Goal: Find specific page/section: Find specific page/section

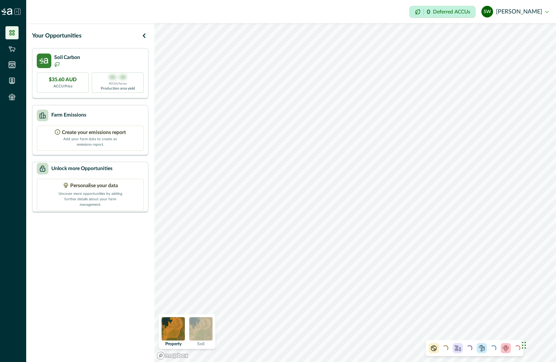
click at [547, 11] on button "SW [PERSON_NAME]" at bounding box center [515, 11] width 67 height 17
click at [12, 95] on icon at bounding box center [11, 96] width 7 height 7
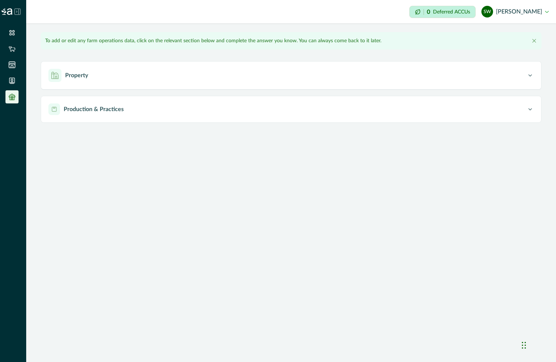
type input "**********"
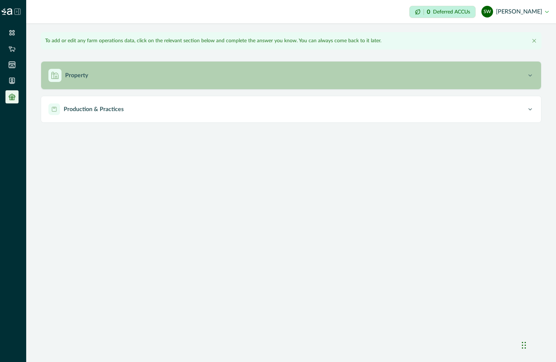
click at [81, 76] on p "Property" at bounding box center [76, 75] width 23 height 9
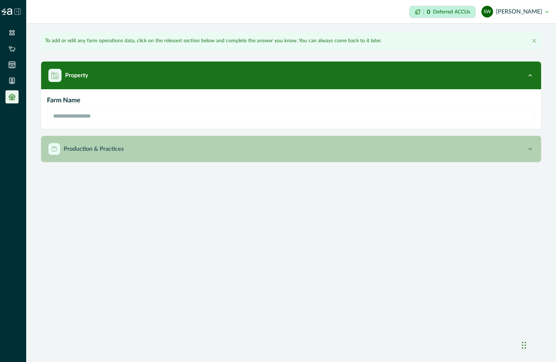
click at [82, 147] on p "Production & Practices" at bounding box center [94, 149] width 60 height 9
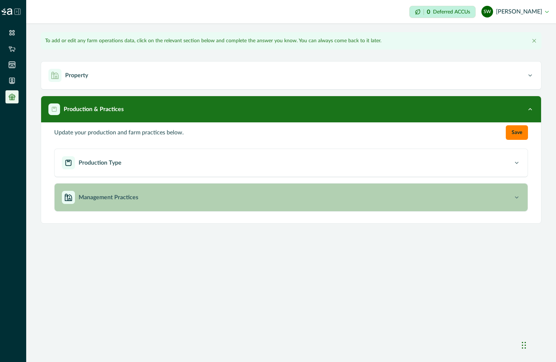
click at [127, 196] on p "Management Practices" at bounding box center [109, 197] width 60 height 9
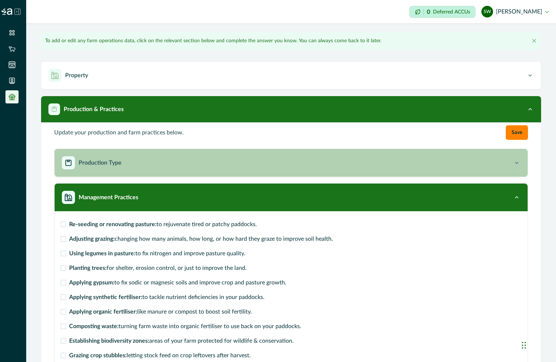
click at [131, 166] on div "Production Type" at bounding box center [287, 162] width 451 height 13
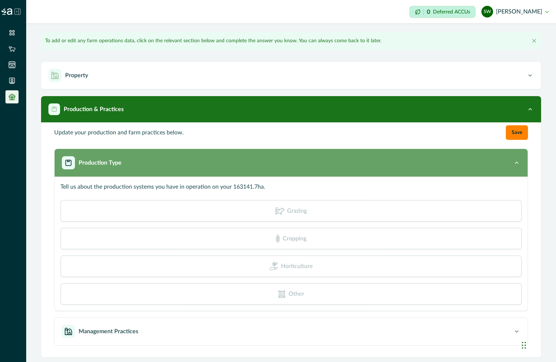
scroll to position [1, 0]
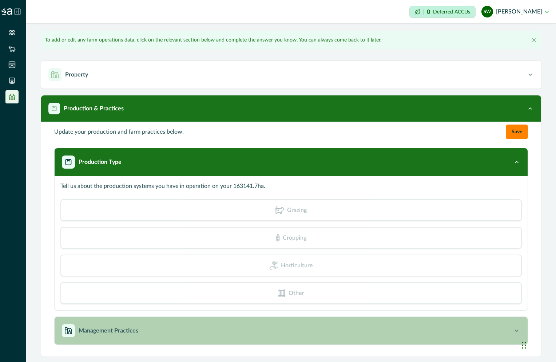
click at [100, 331] on p "Management Practices" at bounding box center [109, 330] width 60 height 9
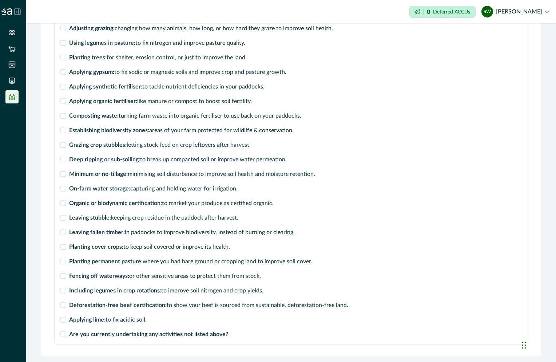
scroll to position [0, 0]
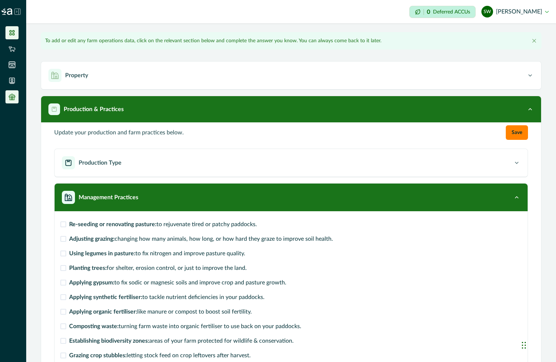
click at [16, 33] on li at bounding box center [11, 32] width 13 height 13
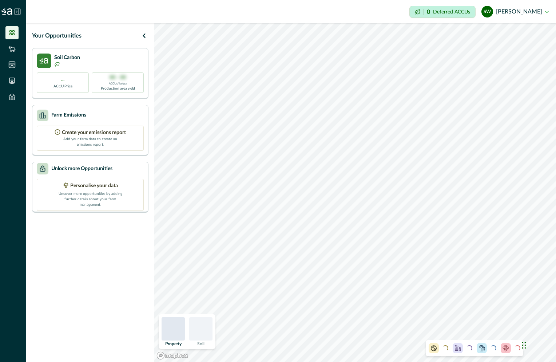
click at [18, 15] on icon at bounding box center [18, 12] width 6 height 6
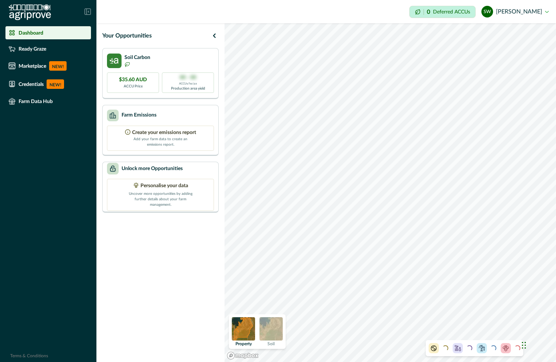
click at [523, 346] on div "Chat Widget" at bounding box center [538, 344] width 36 height 35
drag, startPoint x: 523, startPoint y: 345, endPoint x: 442, endPoint y: 345, distance: 80.8
click at [477, 345] on div "Chat Widget" at bounding box center [495, 344] width 36 height 35
click at [324, 347] on div "Property Soil Loading... Loading... Loading... Loading..." at bounding box center [391, 192] width 332 height 339
click at [523, 343] on div "Chat Widget" at bounding box center [537, 342] width 36 height 35
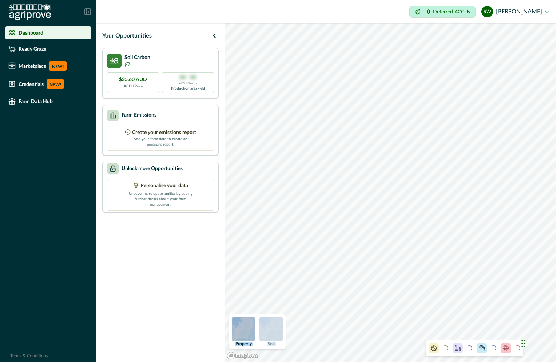
click at [431, 349] on icon at bounding box center [433, 347] width 7 height 7
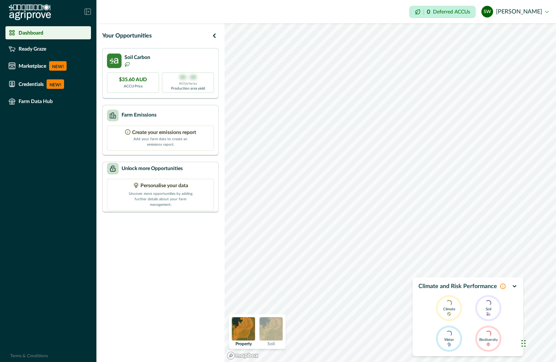
click at [514, 286] on icon "button" at bounding box center [514, 285] width 3 height 1
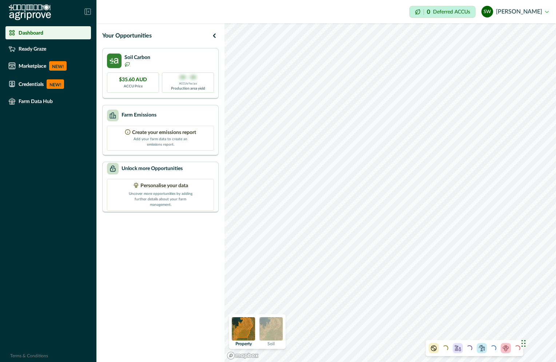
click at [458, 350] on icon at bounding box center [458, 347] width 6 height 5
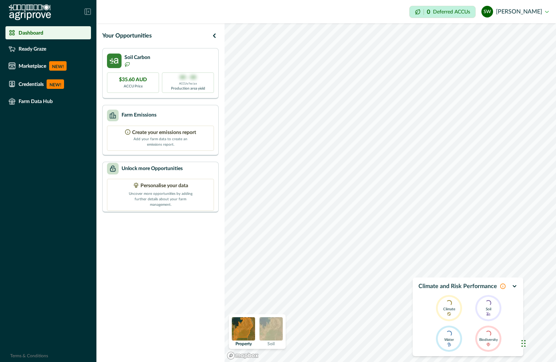
click at [513, 287] on icon "button" at bounding box center [515, 286] width 6 height 6
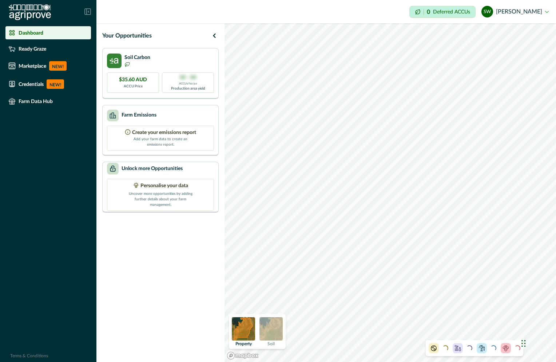
click at [484, 348] on icon at bounding box center [481, 347] width 7 height 7
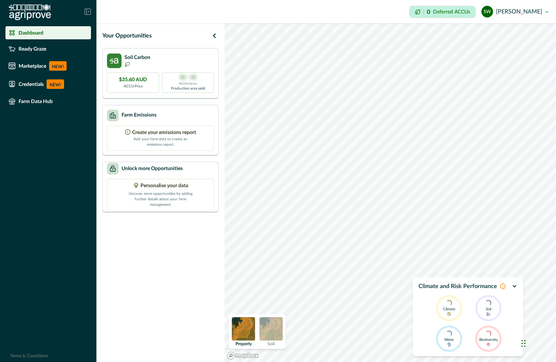
click at [514, 284] on icon "button" at bounding box center [515, 286] width 6 height 6
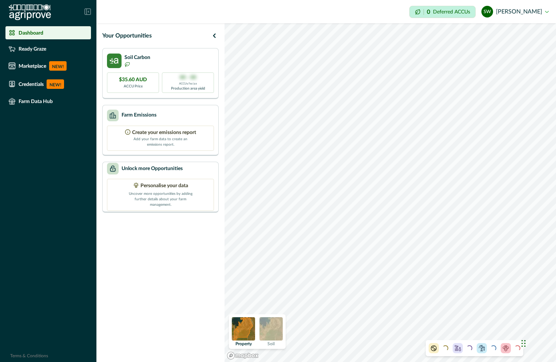
click at [507, 347] on icon at bounding box center [505, 347] width 7 height 7
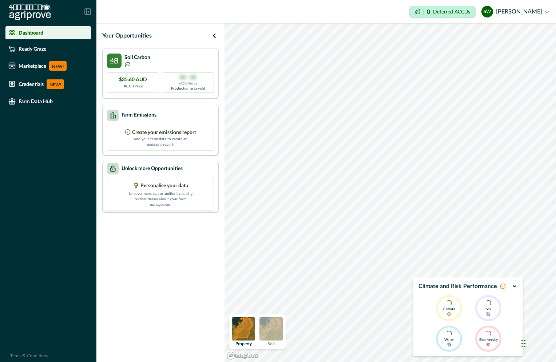
click at [517, 285] on icon "button" at bounding box center [515, 286] width 6 height 6
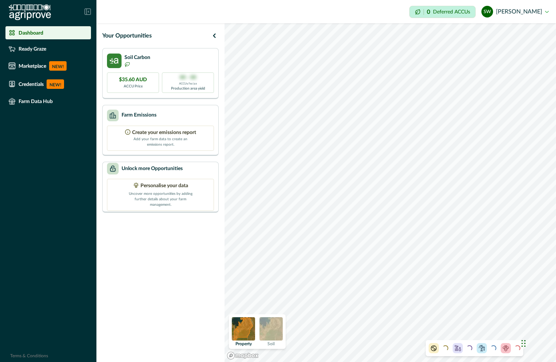
click at [82, 253] on div "Dashboard Ready Graze Marketplace NEW! Credentials NEW! Farm Data Hub Terms & C…" at bounding box center [48, 181] width 96 height 362
